Goal: Task Accomplishment & Management: Manage account settings

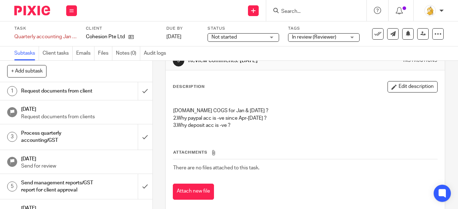
scroll to position [36, 0]
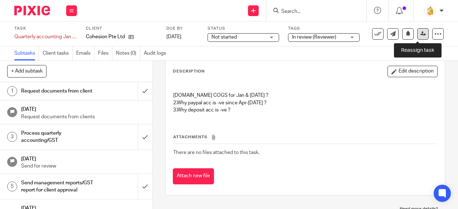
click at [420, 34] on icon at bounding box center [422, 33] width 5 height 5
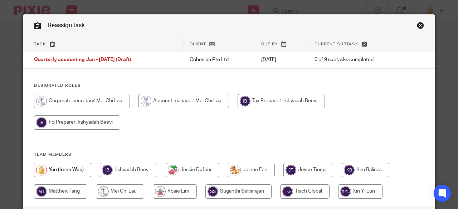
click at [158, 97] on input "radio" at bounding box center [183, 101] width 90 height 14
radio input "true"
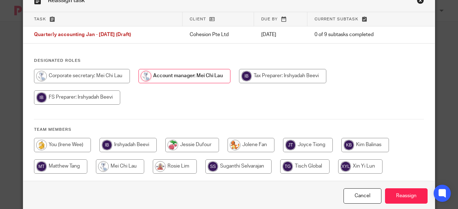
scroll to position [41, 0]
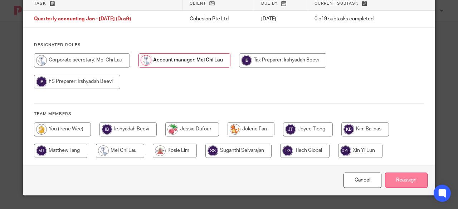
click at [395, 179] on input "Reassign" at bounding box center [406, 180] width 43 height 15
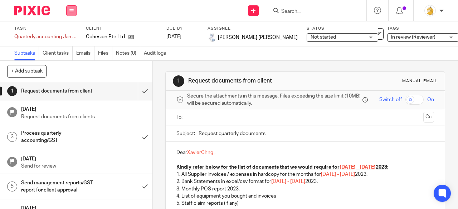
click at [76, 9] on button at bounding box center [71, 10] width 11 height 11
click at [70, 33] on link "Work" at bounding box center [68, 33] width 13 height 5
